Goal: Information Seeking & Learning: Learn about a topic

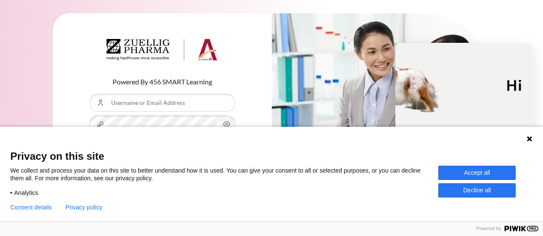
click at [533, 140] on div "Language 1 Language 2 Language 3" at bounding box center [271, 137] width 543 height 21
click at [529, 141] on icon at bounding box center [529, 139] width 7 height 7
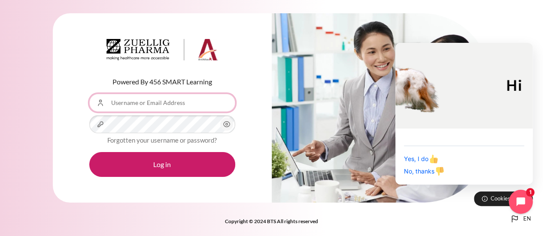
click at [180, 105] on input "Username or Email Address" at bounding box center [162, 103] width 146 height 18
click at [181, 103] on input "Username or Email Address" at bounding box center [162, 103] width 146 height 18
type input "[EMAIL_ADDRESS][DOMAIN_NAME]"
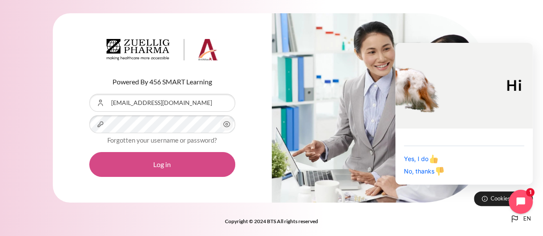
click at [179, 162] on button "Log in" at bounding box center [162, 164] width 146 height 25
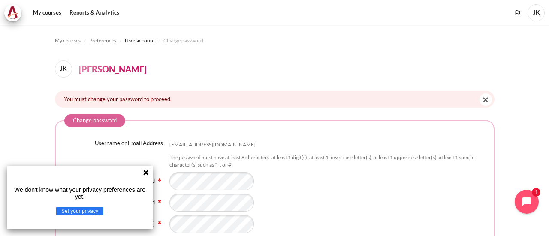
click at [146, 174] on icon at bounding box center [145, 172] width 5 height 5
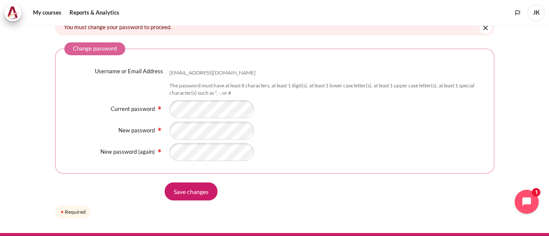
scroll to position [86, 0]
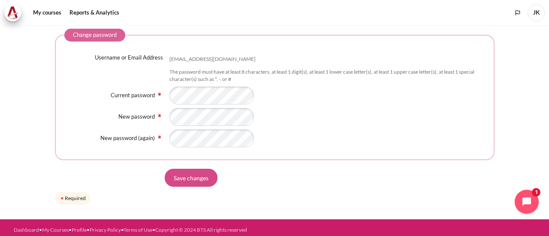
click at [196, 180] on input "Save changes" at bounding box center [191, 178] width 53 height 18
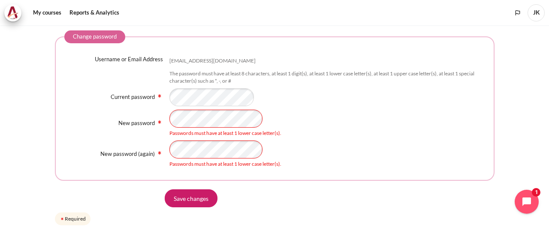
scroll to position [86, 0]
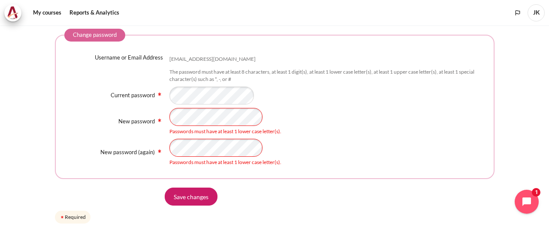
click at [168, 115] on div "New password Passwords must have at least 1 lower case letter(s)." at bounding box center [274, 121] width 421 height 27
click at [147, 150] on div "New password (again) Passwords must have at least 1 lower case letter(s)." at bounding box center [274, 152] width 421 height 27
click at [184, 198] on input "Save changes" at bounding box center [191, 197] width 53 height 18
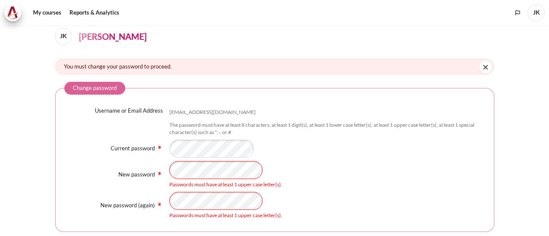
scroll to position [86, 0]
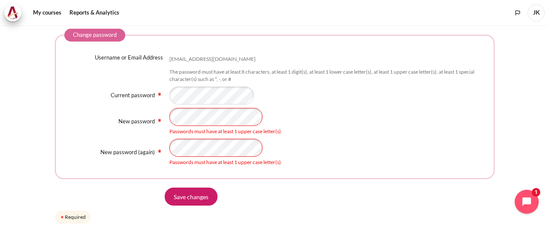
click at [157, 119] on div "New password Passwords must have at least 1 upper case letter(s)." at bounding box center [274, 121] width 421 height 27
click at [148, 152] on div "New password (again) Passwords must have at least 1 upper case letter(s)." at bounding box center [274, 152] width 421 height 27
click at [193, 199] on input "Save changes" at bounding box center [191, 197] width 53 height 18
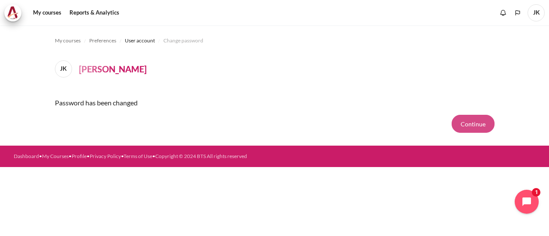
click at [475, 128] on button "Continue" at bounding box center [473, 124] width 43 height 18
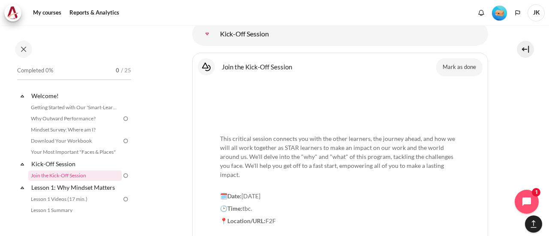
scroll to position [839, 0]
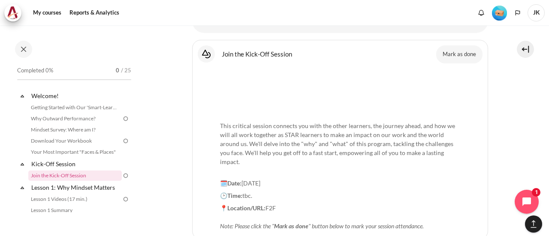
drag, startPoint x: 458, startPoint y: 42, endPoint x: 456, endPoint y: 48, distance: 6.7
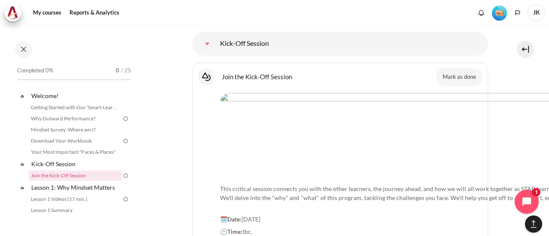
click at [458, 68] on button "Mark as done" at bounding box center [459, 77] width 46 height 18
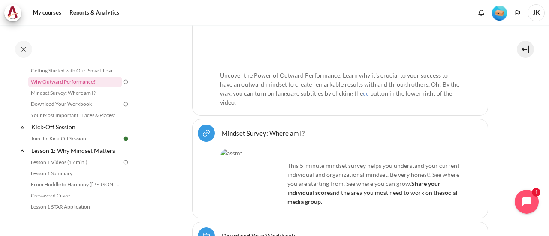
scroll to position [282, 0]
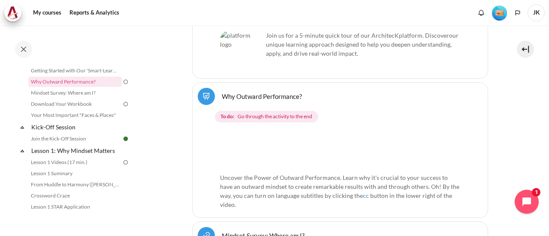
click at [306, 115] on span "Go through the activity to the end" at bounding box center [275, 117] width 75 height 8
click at [233, 114] on strong "To do:" at bounding box center [228, 117] width 14 height 8
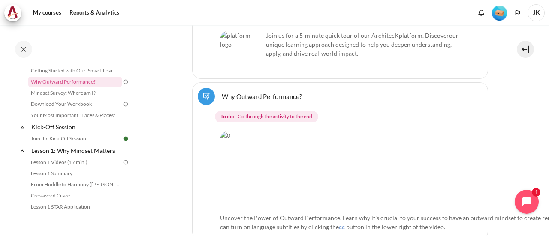
click at [275, 97] on link "Why Outward Performance? Lesson" at bounding box center [262, 96] width 80 height 8
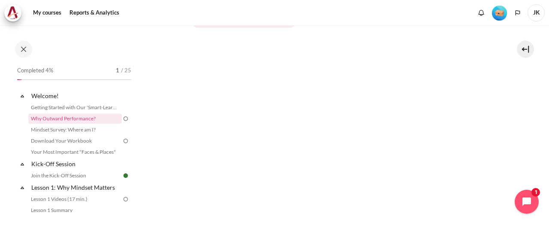
scroll to position [208, 0]
click at [365, 214] on div "Next" at bounding box center [340, 229] width 296 height 35
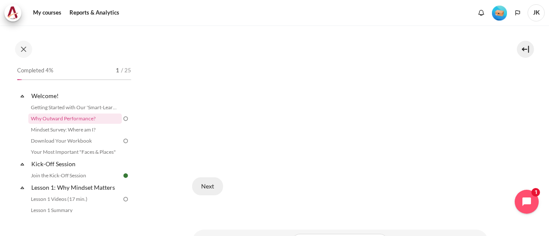
click at [211, 185] on button "Next" at bounding box center [207, 187] width 31 height 18
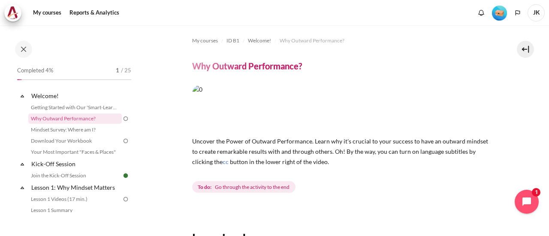
click at [263, 67] on h4 "Why Outward Performance?" at bounding box center [247, 66] width 110 height 11
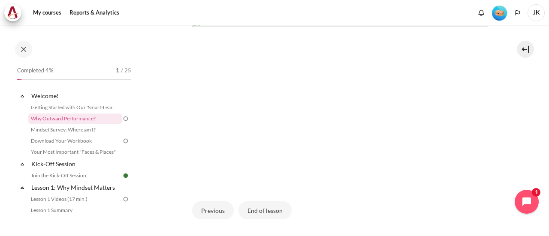
scroll to position [257, 0]
click at [206, 196] on button "Previous" at bounding box center [213, 197] width 42 height 18
click at [210, 218] on button "Next" at bounding box center [207, 223] width 31 height 18
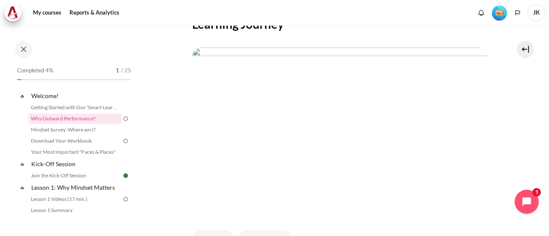
click at [324, 137] on img "Content" at bounding box center [340, 131] width 296 height 167
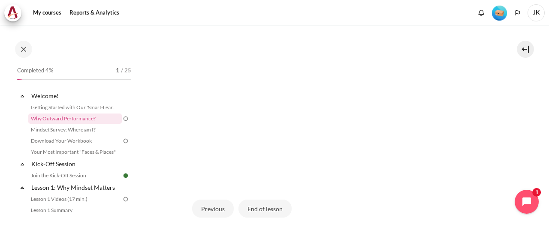
scroll to position [300, 0]
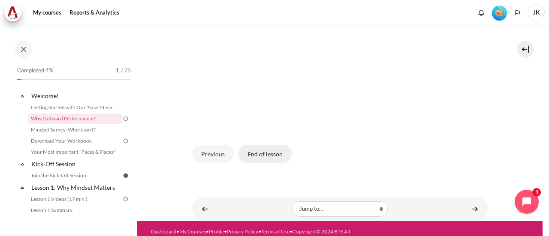
click at [275, 153] on button "End of lesson" at bounding box center [265, 154] width 53 height 18
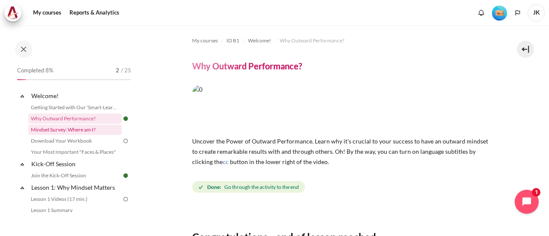
click at [67, 131] on link "Mindset Survey: Where am I?" at bounding box center [75, 130] width 94 height 10
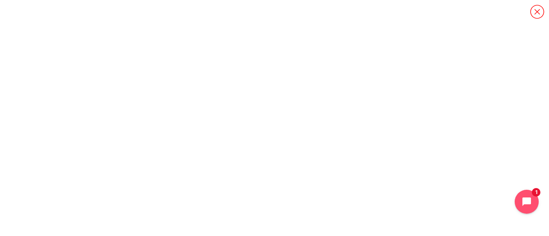
scroll to position [21, 0]
click at [540, 10] on icon "Content" at bounding box center [537, 11] width 15 height 15
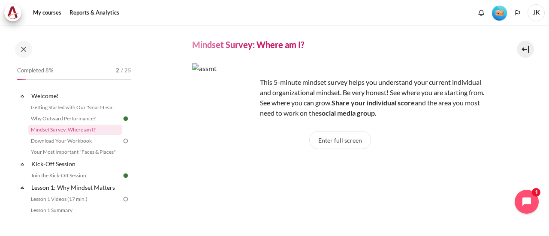
scroll to position [45, 0]
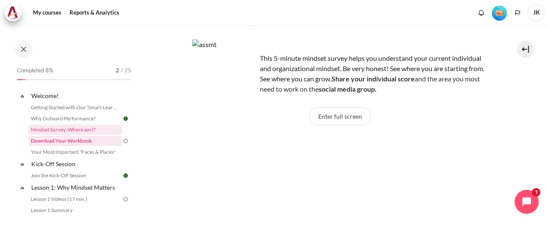
click at [60, 144] on link "Download Your Workbook" at bounding box center [75, 141] width 94 height 10
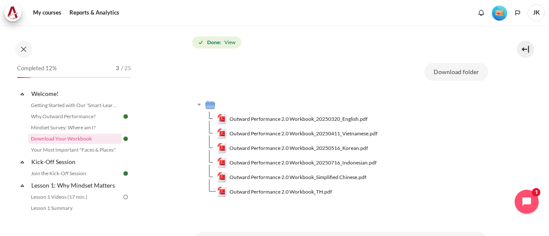
scroll to position [129, 0]
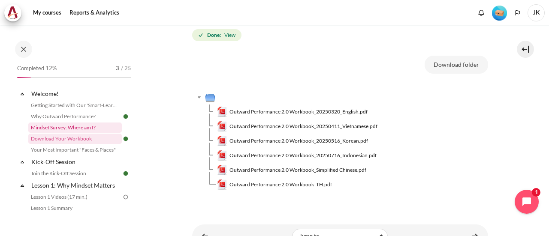
click at [82, 127] on link "Mindset Survey: Where am I?" at bounding box center [75, 128] width 94 height 10
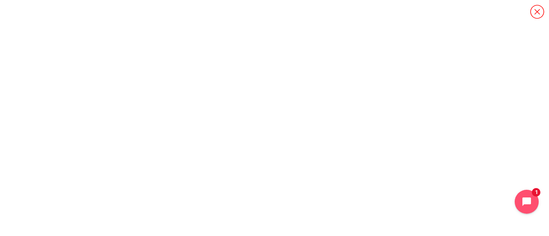
scroll to position [21, 0]
click at [541, 7] on icon "Content" at bounding box center [537, 11] width 15 height 15
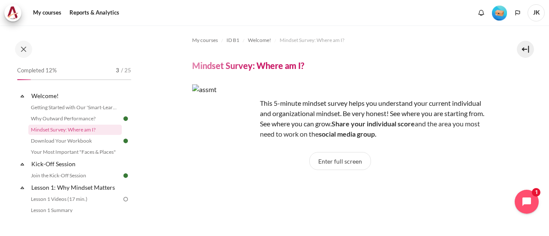
scroll to position [0, 0]
click at [82, 141] on link "Download Your Workbook" at bounding box center [75, 141] width 94 height 10
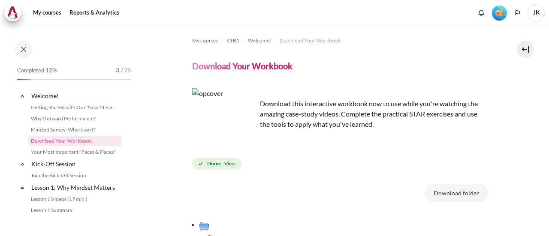
scroll to position [2, 0]
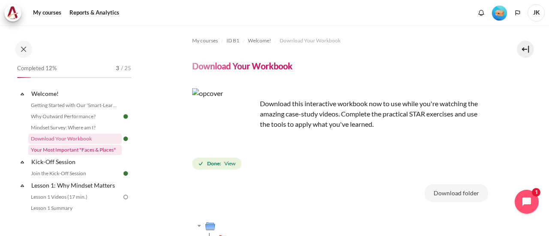
click at [85, 152] on link "Your Most Important "Faces & Places"" at bounding box center [75, 150] width 94 height 10
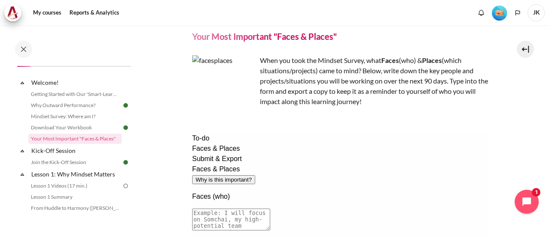
scroll to position [86, 0]
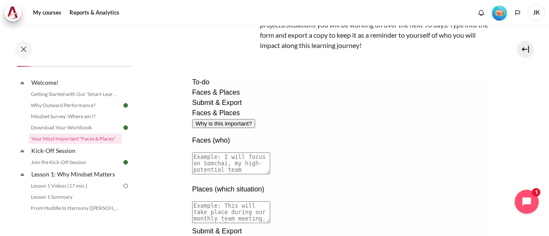
click at [213, 106] on span "Submit & Export" at bounding box center [217, 102] width 50 height 7
click at [215, 96] on span "Faces & Places" at bounding box center [216, 92] width 48 height 7
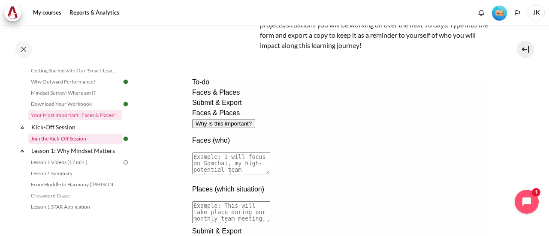
scroll to position [56, 0]
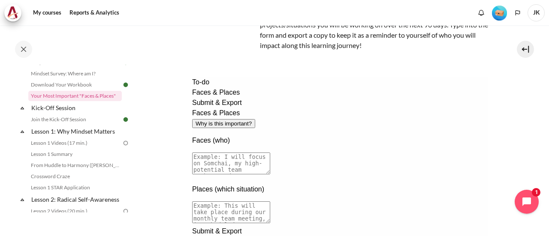
click at [270, 153] on textarea at bounding box center [231, 164] width 78 height 22
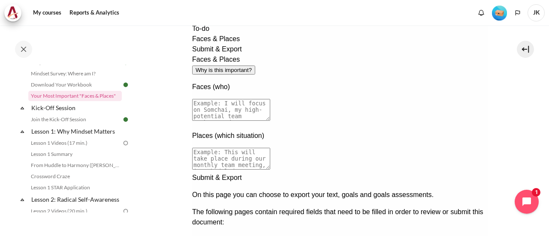
scroll to position [230, 0]
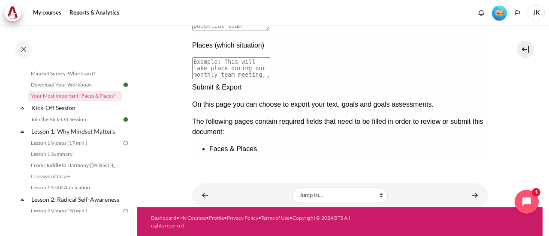
click at [470, 82] on div "Next documentation step" at bounding box center [340, 82] width 296 height 0
click at [445, 172] on div "Previous documentation step" at bounding box center [340, 172] width 296 height 0
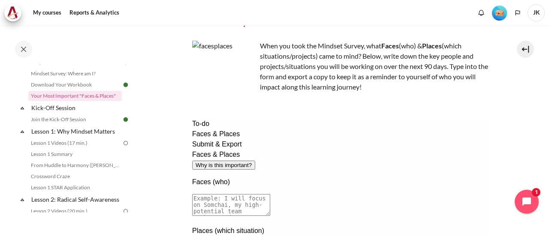
scroll to position [0, 0]
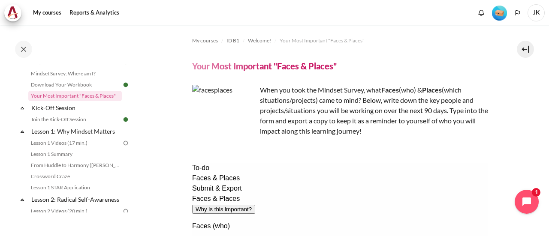
click at [255, 205] on button "Why is this important?" at bounding box center [223, 209] width 63 height 9
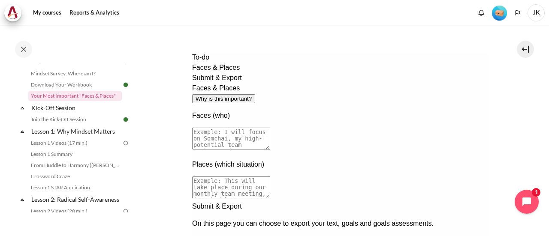
scroll to position [129, 0]
